Goal: Information Seeking & Learning: Learn about a topic

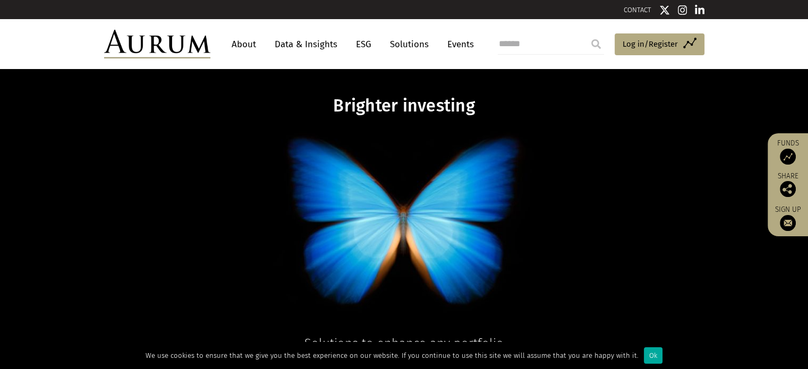
click at [408, 44] on link "Solutions" at bounding box center [408, 45] width 49 height 20
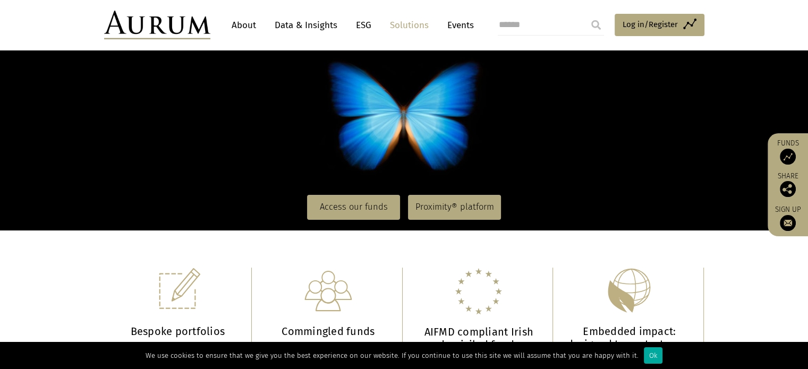
scroll to position [101, 0]
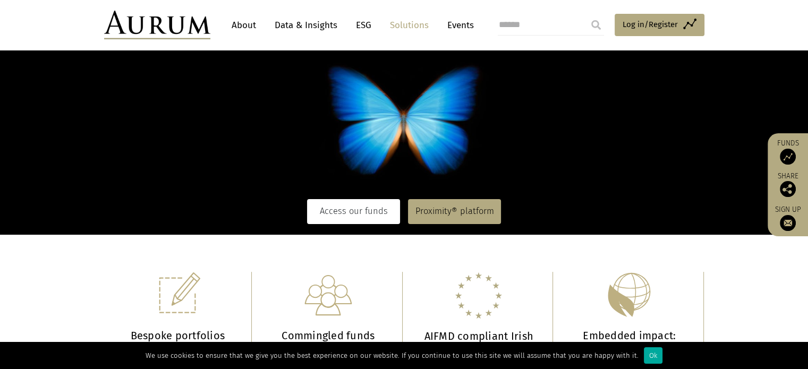
click at [361, 212] on link "Access our funds" at bounding box center [353, 211] width 93 height 24
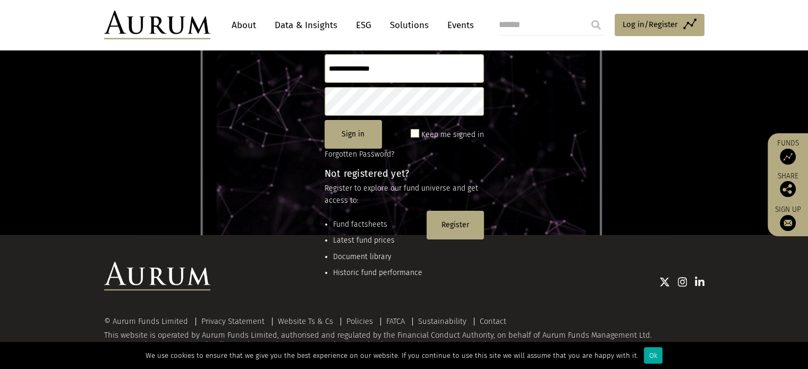
scroll to position [141, 0]
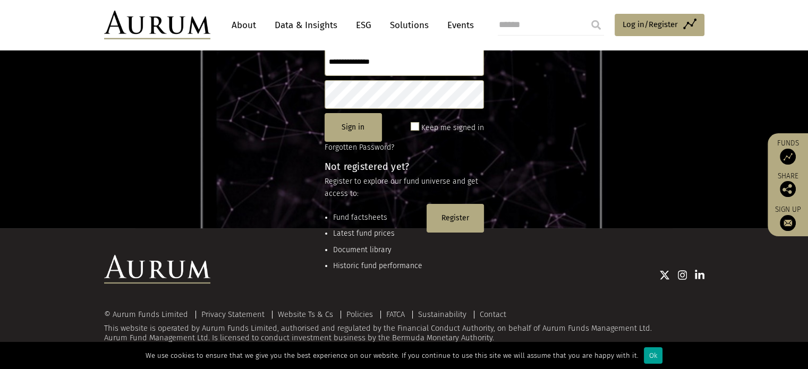
click at [644, 356] on div "Ok" at bounding box center [653, 355] width 19 height 16
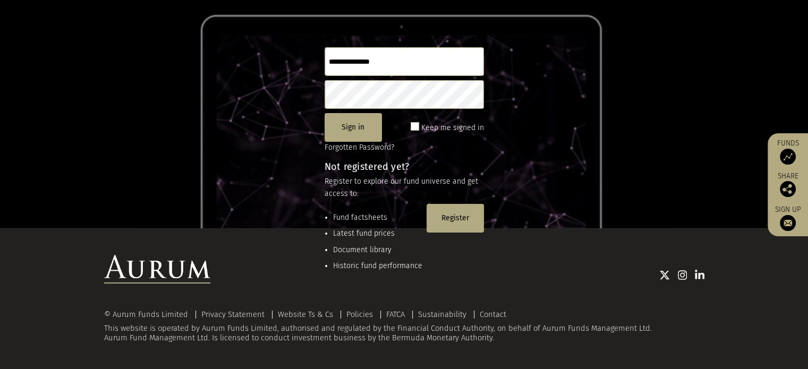
scroll to position [0, 0]
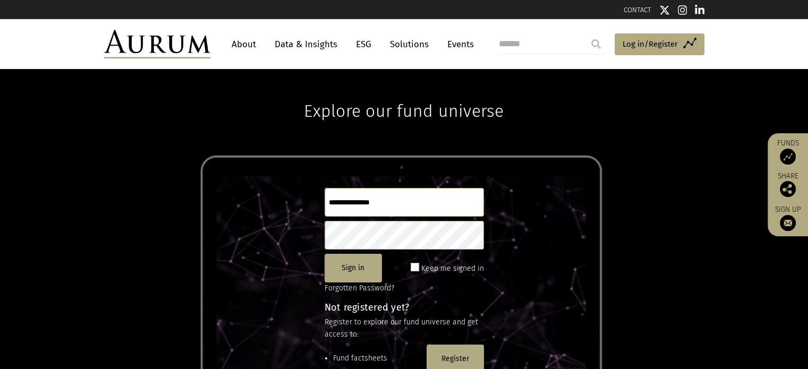
click at [245, 46] on link "About" at bounding box center [243, 45] width 35 height 20
